Goal: Transaction & Acquisition: Purchase product/service

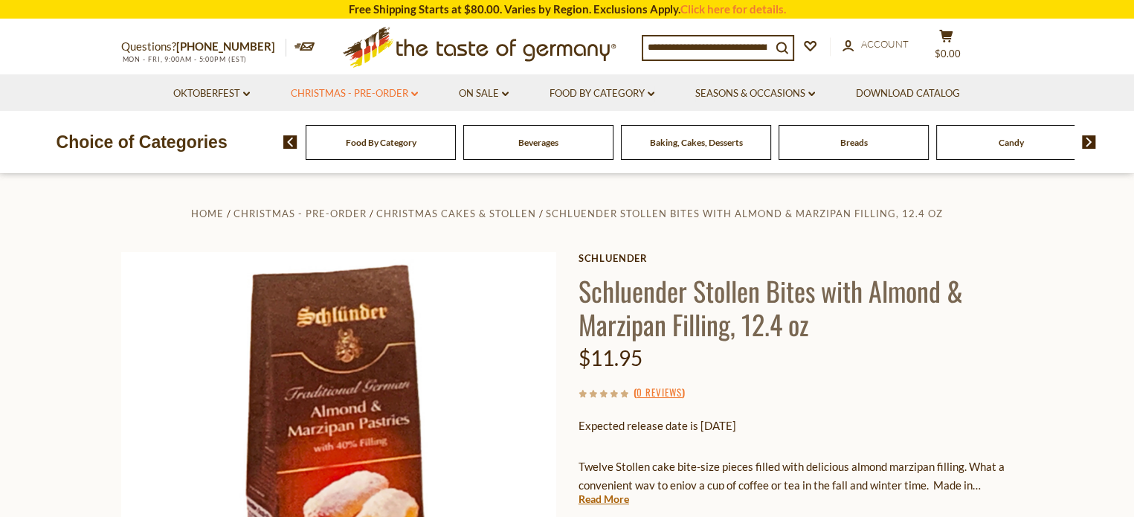
click at [401, 98] on link "Christmas - PRE-ORDER dropdown_arrow" at bounding box center [354, 94] width 127 height 16
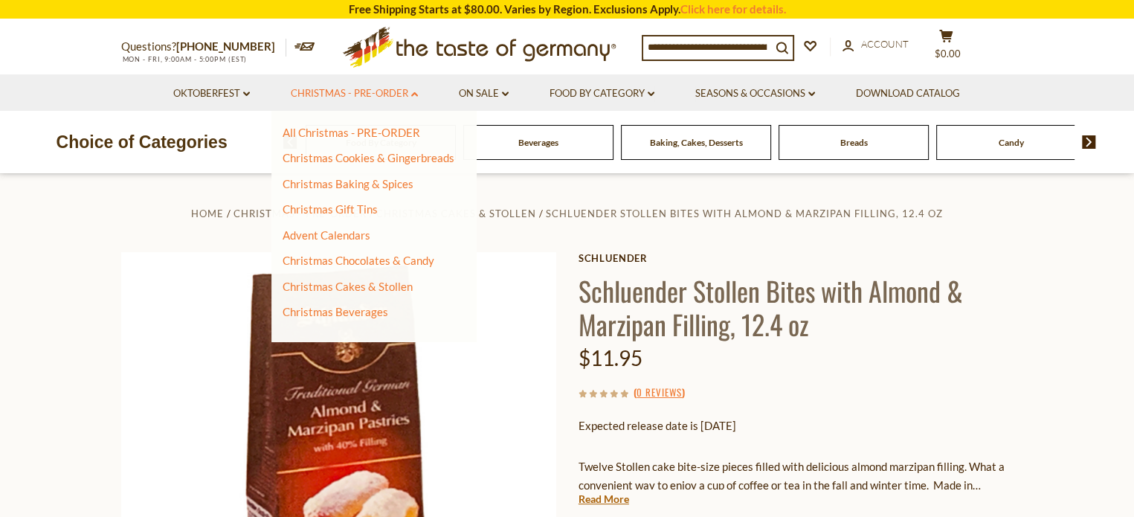
click at [407, 97] on link "Christmas - PRE-ORDER dropdown_arrow" at bounding box center [354, 94] width 127 height 16
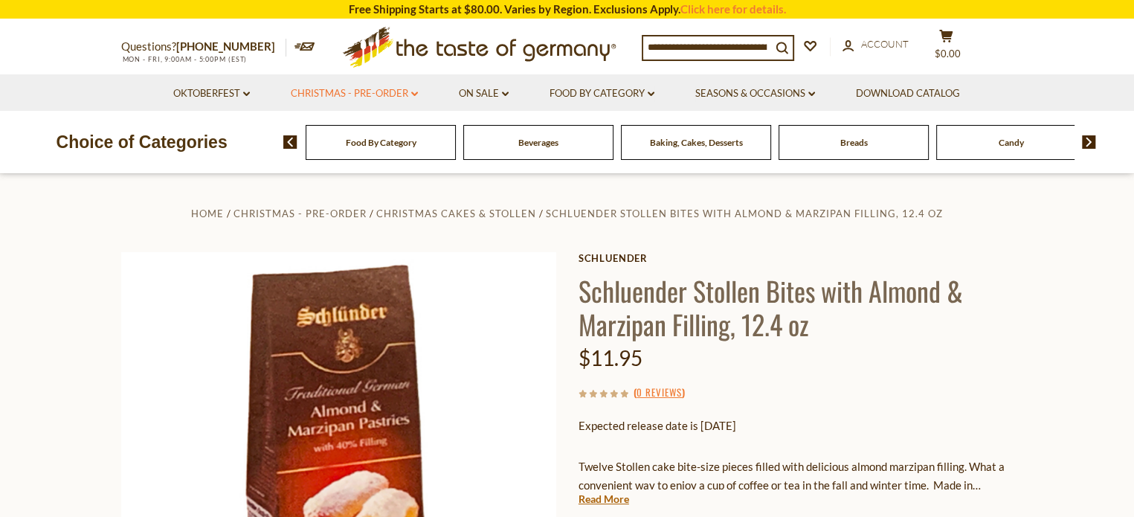
click at [407, 97] on link "Christmas - PRE-ORDER dropdown_arrow" at bounding box center [354, 94] width 127 height 16
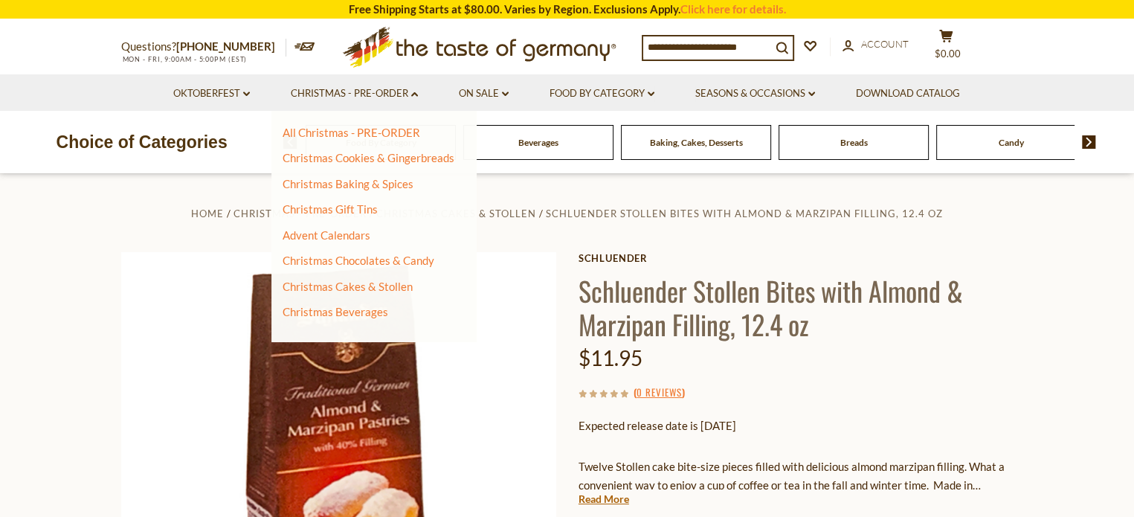
click at [642, 230] on div "Home Christmas - PRE-ORDER Christmas Cakes & Stollen [PERSON_NAME] Stollen Bite…" at bounding box center [567, 490] width 914 height 572
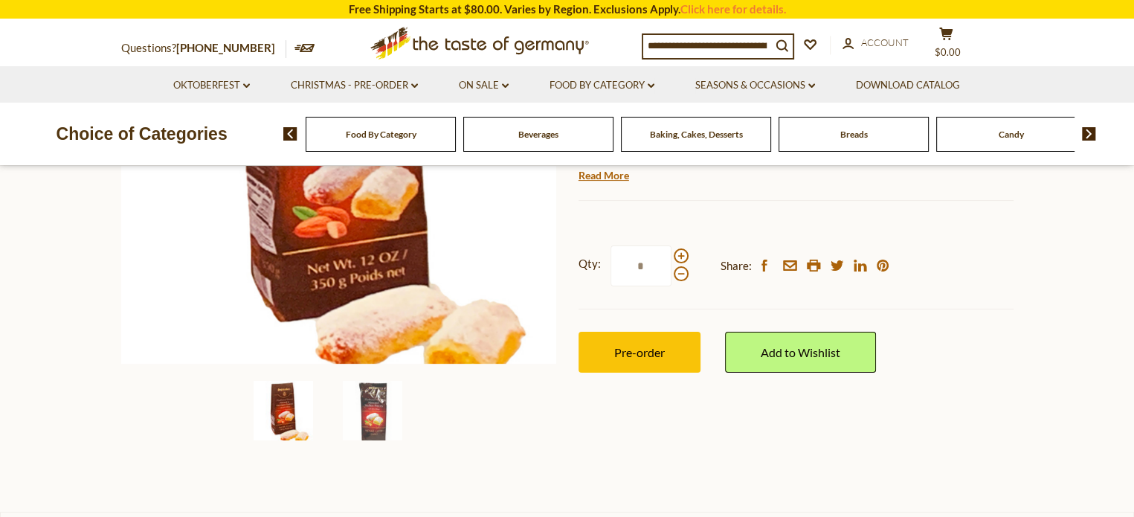
scroll to position [297, 0]
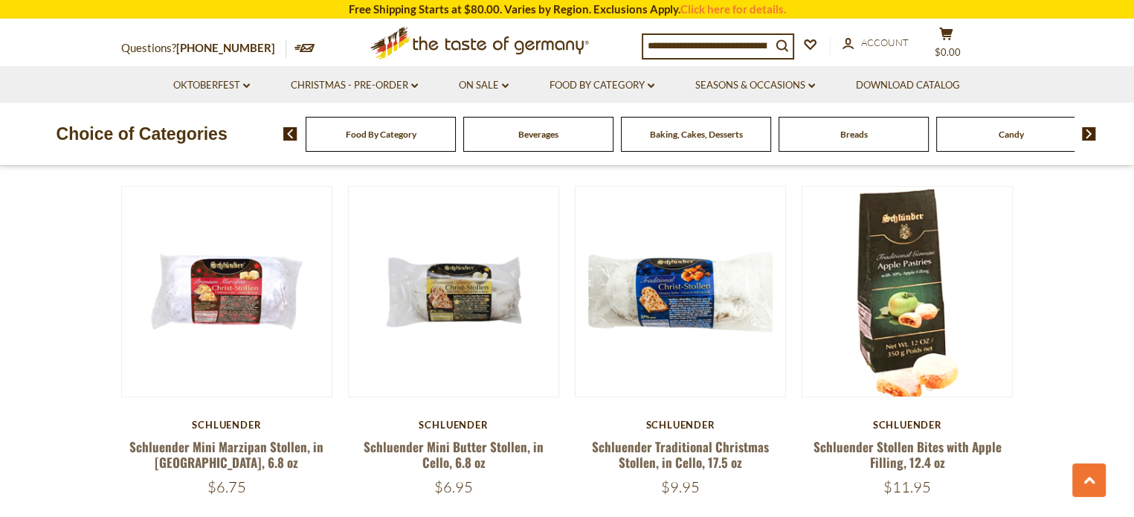
scroll to position [1115, 0]
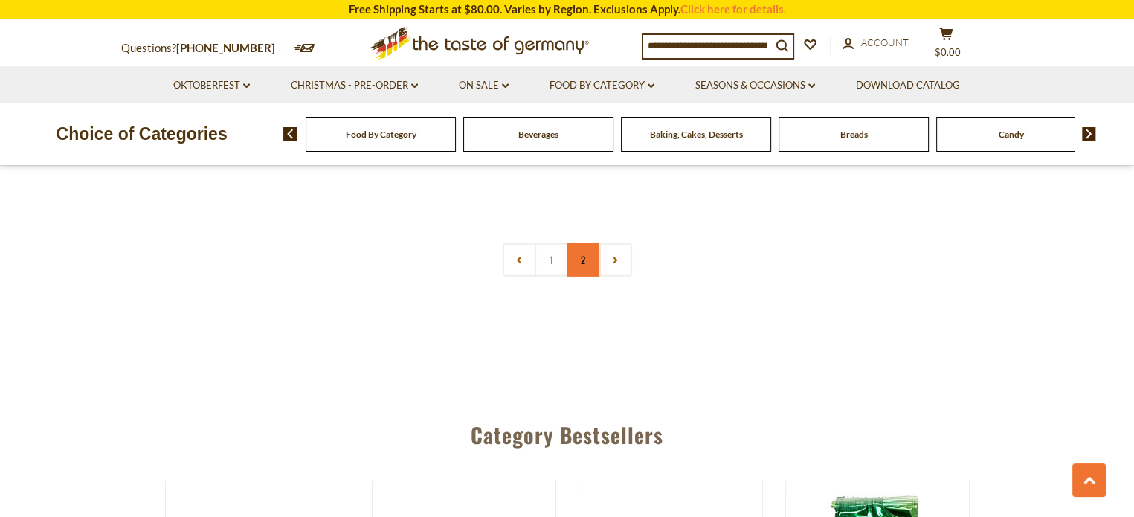
click at [581, 259] on link "2" at bounding box center [583, 259] width 33 height 33
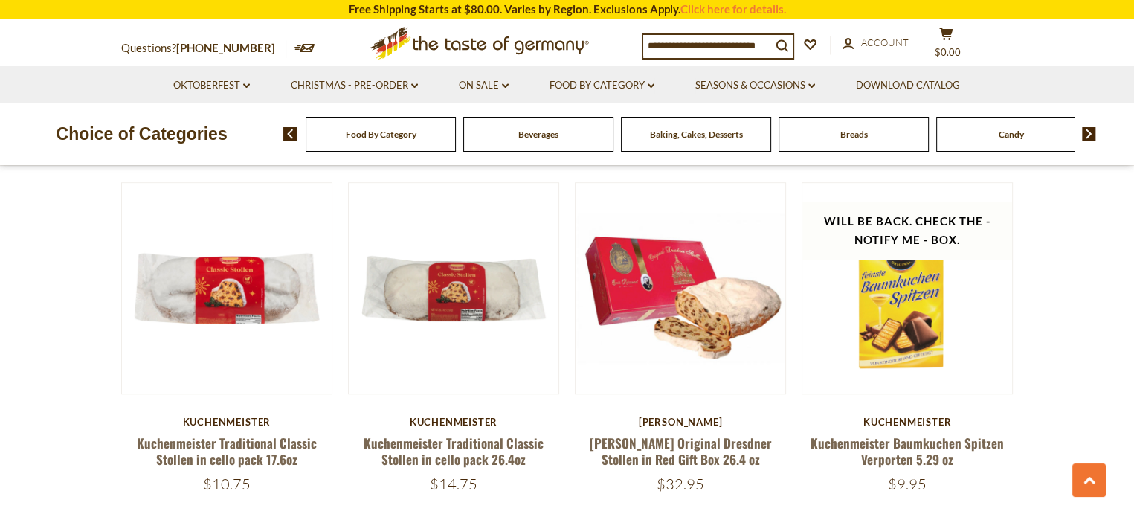
scroll to position [1149, 0]
